Goal: Book appointment/travel/reservation

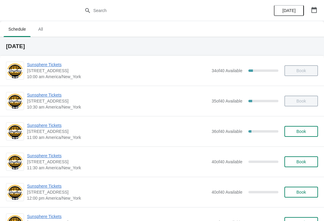
click at [48, 97] on span "Sunsphere Tickets" at bounding box center [118, 95] width 182 height 6
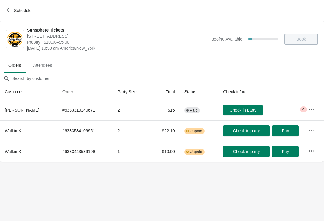
click at [249, 105] on button "Check in party" at bounding box center [243, 109] width 40 height 11
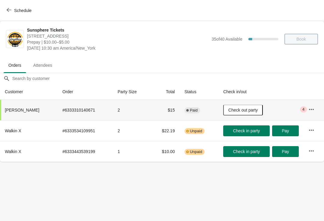
click at [10, 11] on icon "button" at bounding box center [9, 10] width 5 height 5
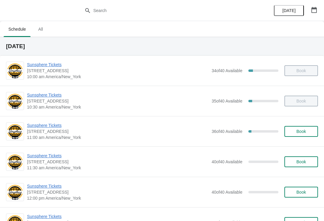
click at [297, 166] on button "Book" at bounding box center [301, 161] width 34 height 11
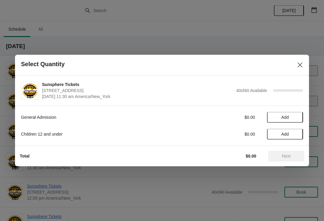
click at [287, 120] on button "Add" at bounding box center [285, 117] width 36 height 11
click at [299, 111] on div "General Admission $10.00 1 Children 12 and under $0.00 Add" at bounding box center [162, 123] width 282 height 34
click at [298, 118] on icon at bounding box center [295, 117] width 6 height 6
click at [298, 117] on icon at bounding box center [295, 117] width 6 height 6
click at [296, 118] on icon at bounding box center [295, 117] width 6 height 6
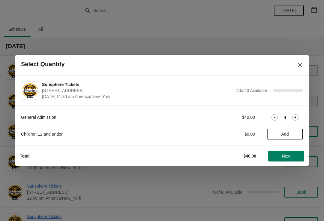
click at [287, 156] on span "Next" at bounding box center [286, 155] width 9 height 5
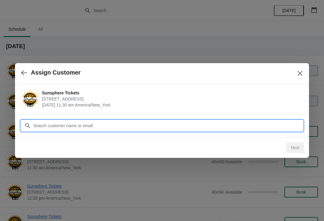
click at [230, 121] on input "Customer" at bounding box center [168, 125] width 270 height 11
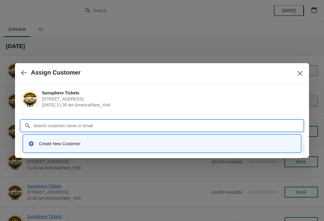
click at [77, 144] on div "Create New Customer" at bounding box center [167, 143] width 257 height 6
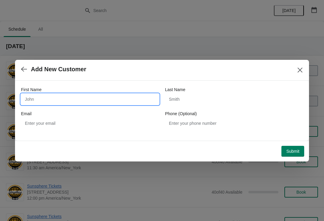
click at [67, 99] on input "First Name" at bounding box center [90, 99] width 138 height 11
type input "W"
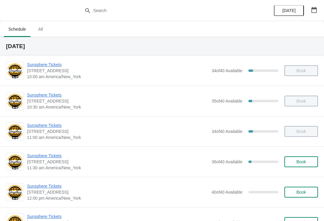
click at [293, 165] on button "Book" at bounding box center [301, 161] width 34 height 11
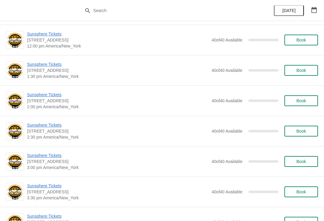
scroll to position [150, 0]
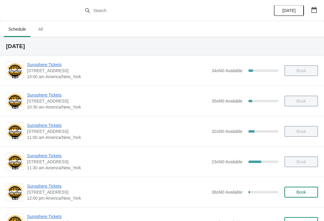
click at [310, 13] on button "button" at bounding box center [314, 10] width 11 height 11
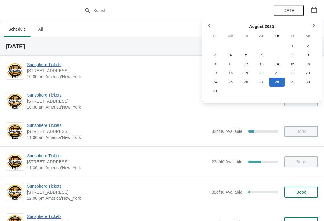
click at [312, 28] on icon "Show next month, September 2025" at bounding box center [313, 26] width 6 height 6
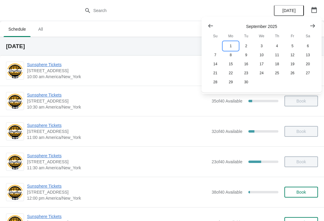
click at [234, 45] on button "1" at bounding box center [230, 45] width 15 height 9
